Goal: Task Accomplishment & Management: Manage account settings

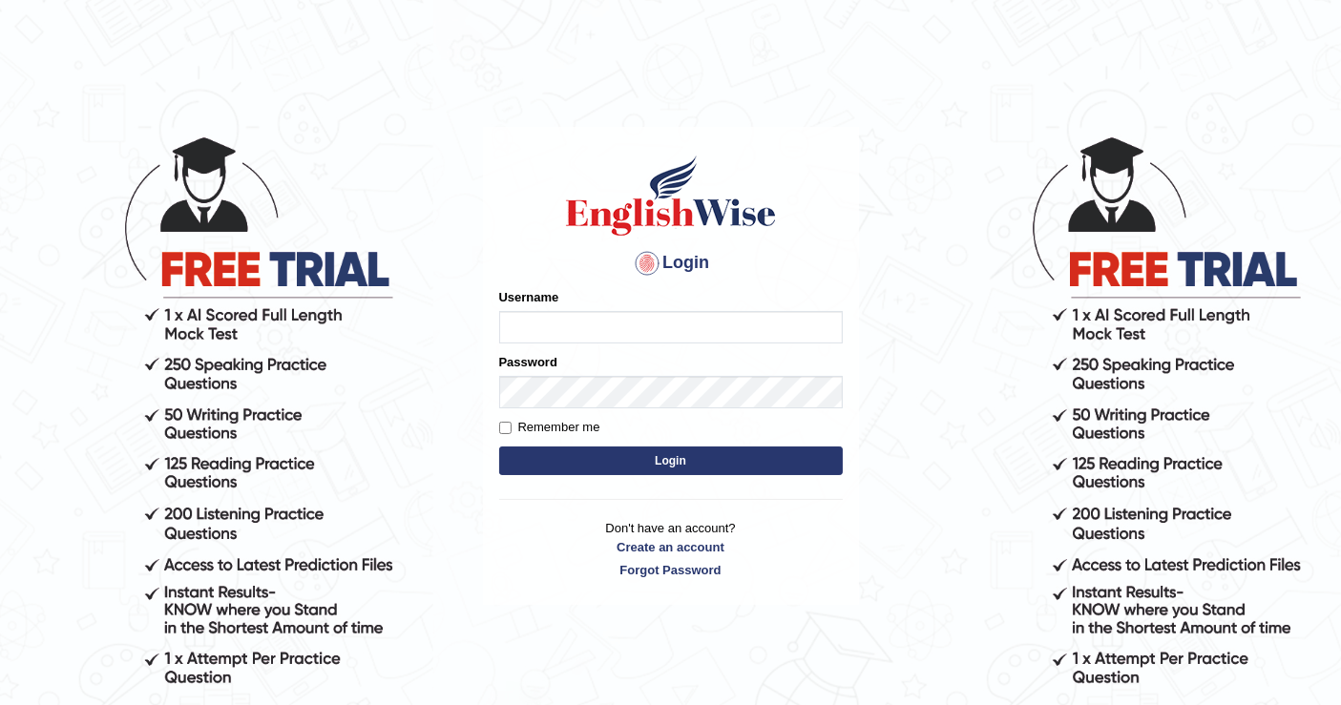
type input "w"
type input "[PERSON_NAME]"
click at [676, 456] on button "Login" at bounding box center [671, 461] width 344 height 29
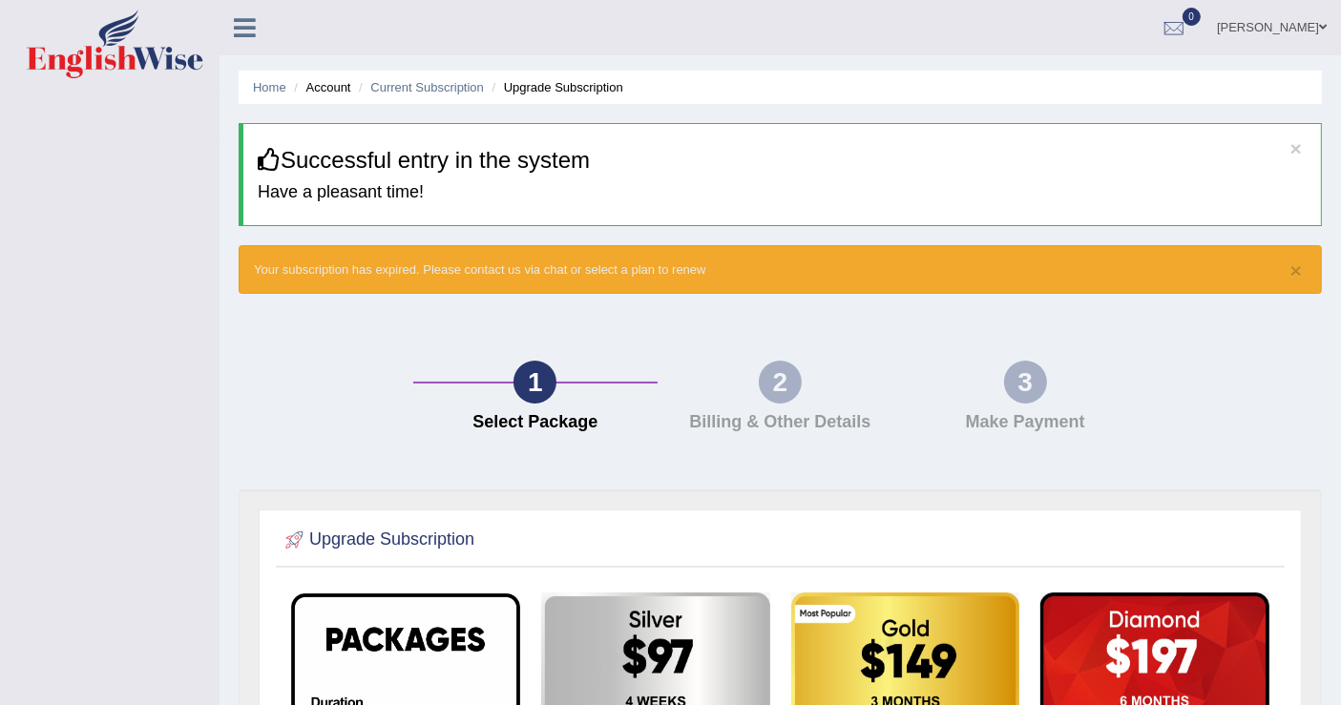
click at [1309, 24] on link "[PERSON_NAME]" at bounding box center [1272, 25] width 138 height 50
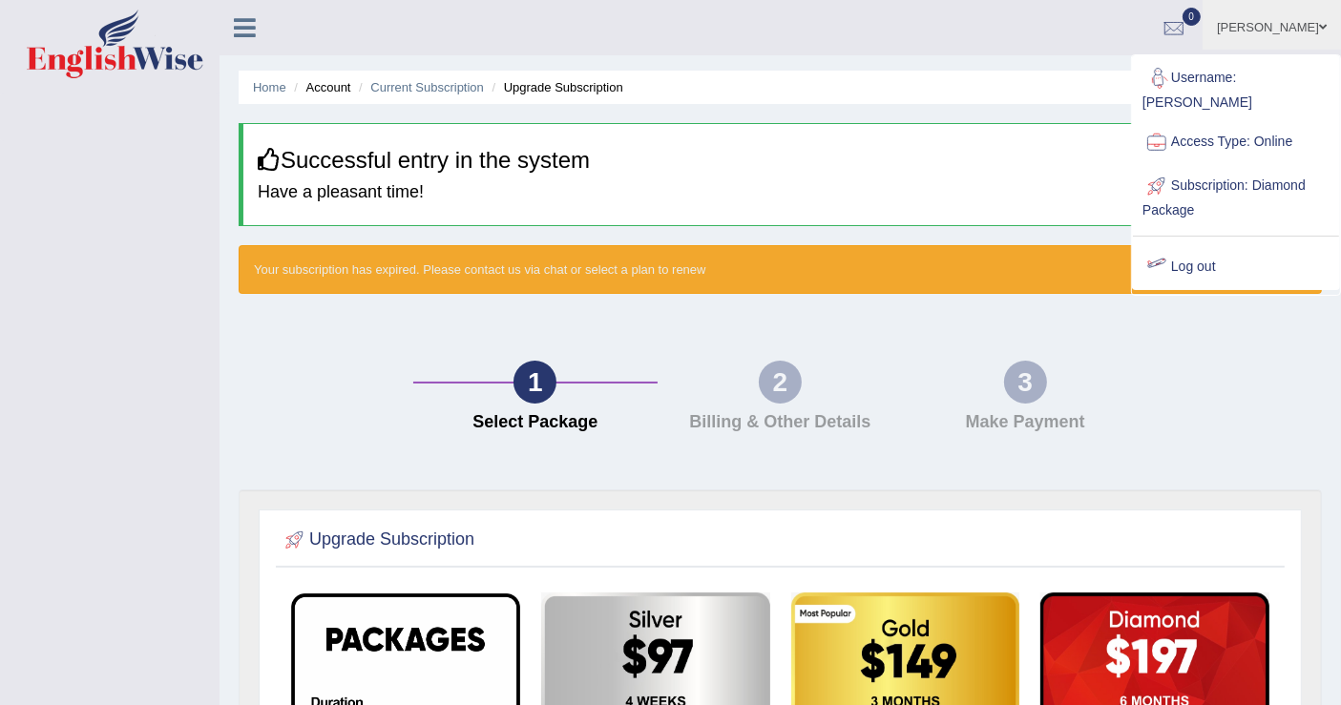
click at [1191, 245] on link "Log out" at bounding box center [1236, 267] width 206 height 44
